Goal: Find specific page/section: Find specific page/section

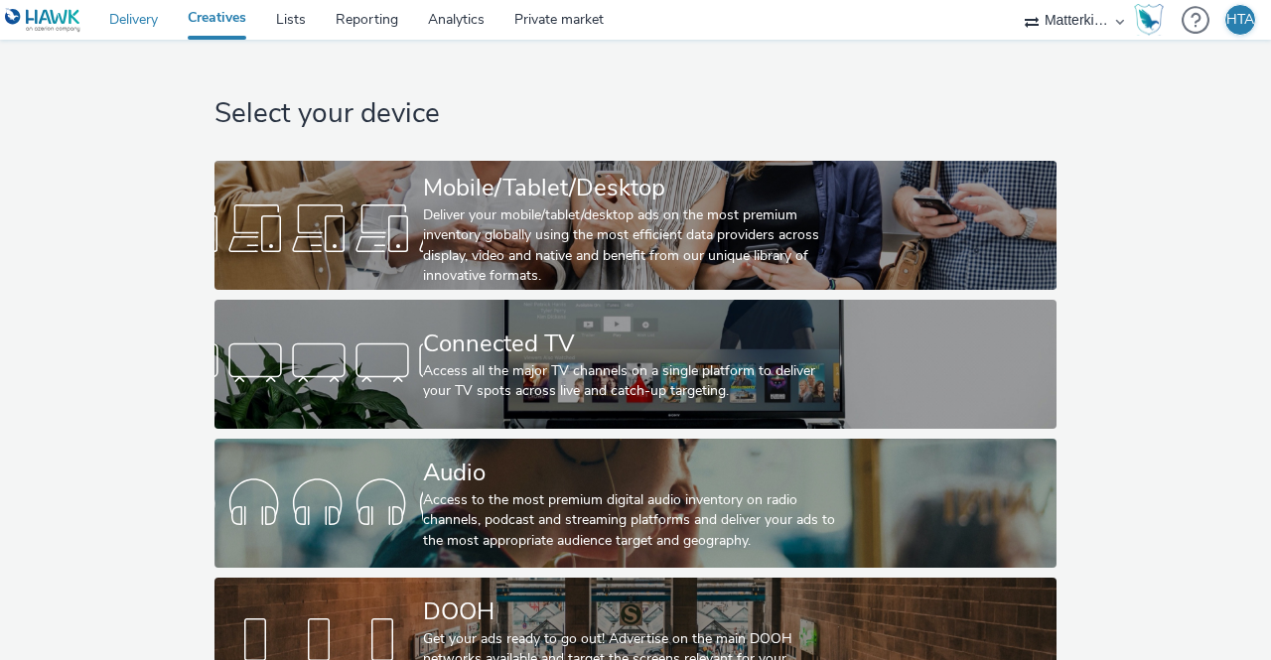
click at [139, 15] on link "Delivery" at bounding box center [133, 20] width 78 height 40
click at [1120, 21] on div "Matterkind UK" at bounding box center [1074, 20] width 119 height 40
click at [1066, 19] on select "Matterkind UK" at bounding box center [1074, 20] width 119 height 40
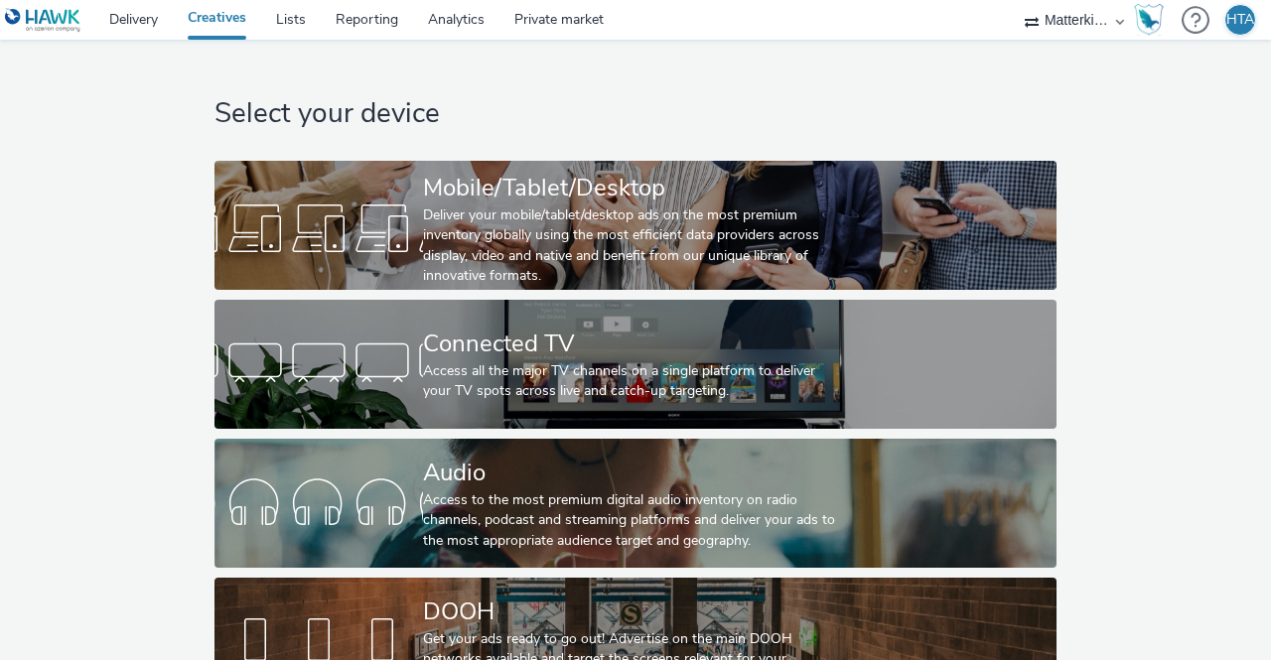
click at [1066, 19] on select "Matterkind UK" at bounding box center [1074, 20] width 119 height 40
click at [1120, 19] on div "Matterkind UK" at bounding box center [1074, 20] width 119 height 40
click at [1103, 23] on select "Matterkind UK" at bounding box center [1074, 20] width 119 height 40
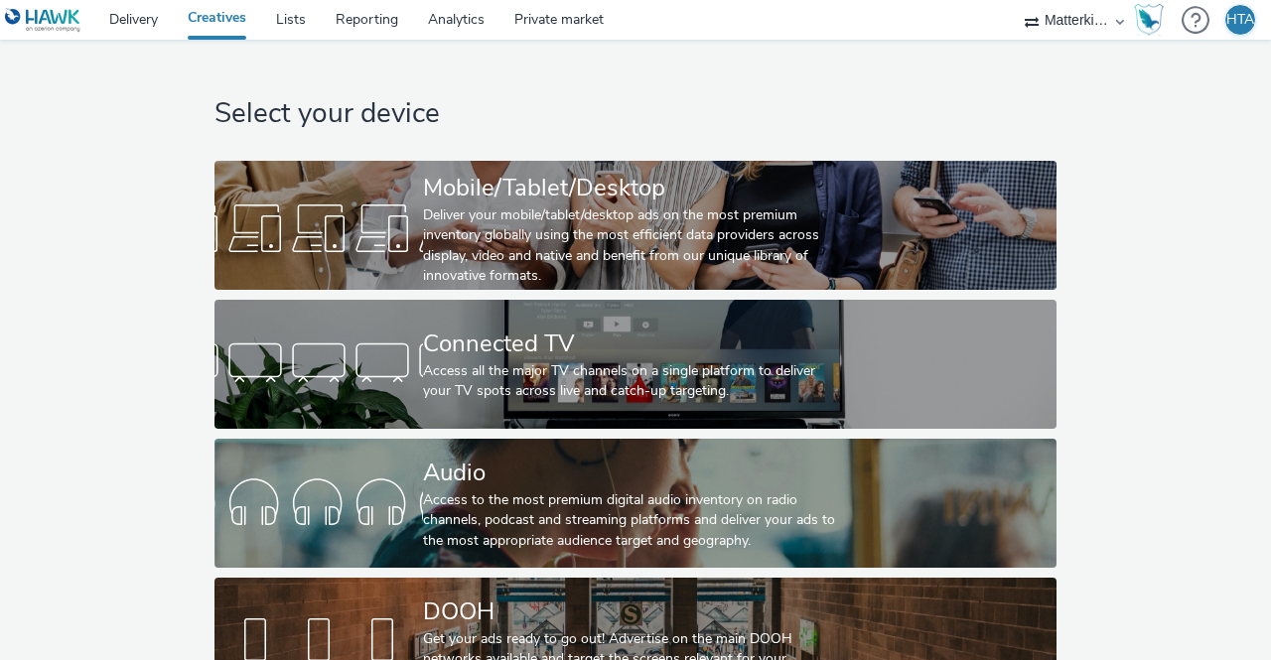
click at [83, 26] on link at bounding box center [47, 20] width 94 height 40
